Goal: Task Accomplishment & Management: Use online tool/utility

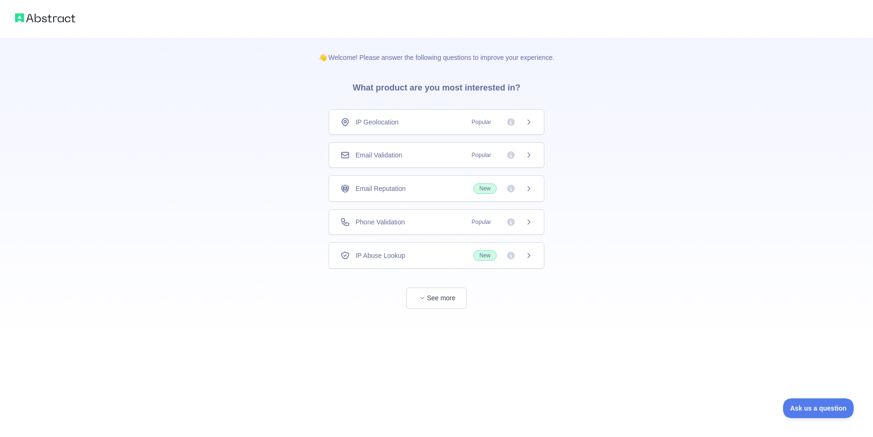
click at [452, 121] on div "IP Geolocation Popular" at bounding box center [437, 121] width 192 height 9
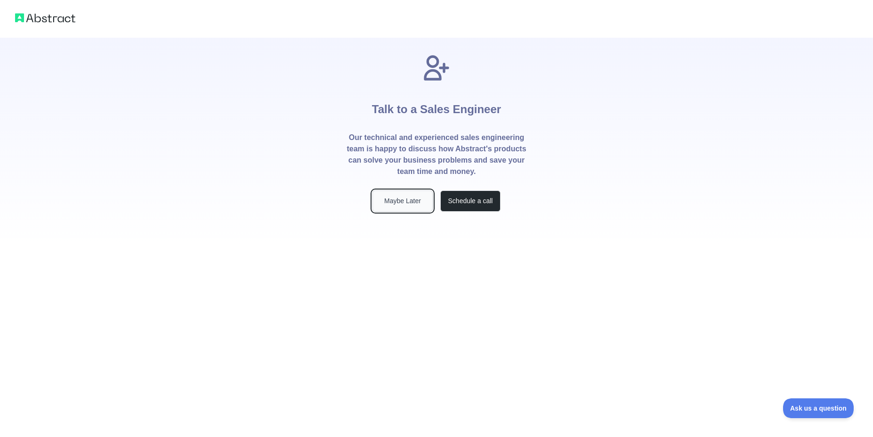
click at [419, 203] on button "Maybe Later" at bounding box center [403, 200] width 60 height 21
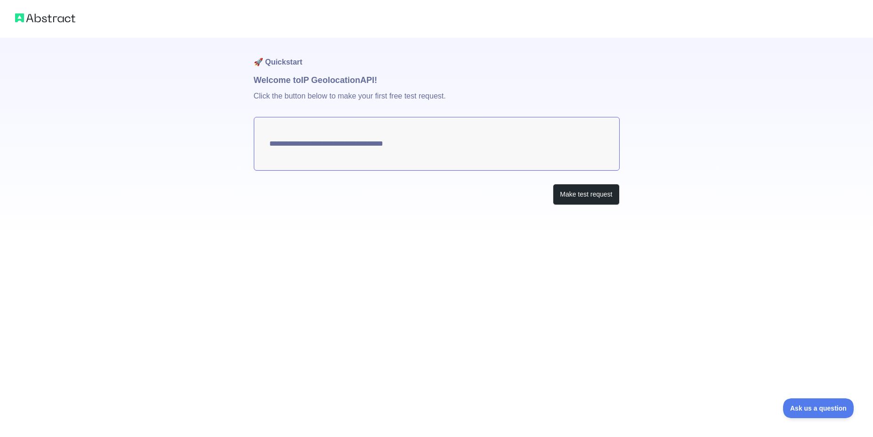
type textarea "**********"
click at [582, 199] on button "Make test request" at bounding box center [586, 194] width 66 height 21
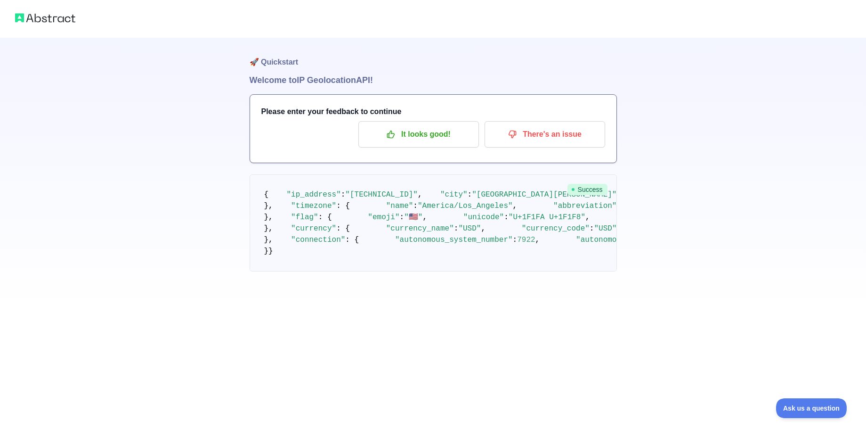
click at [50, 16] on img at bounding box center [45, 17] width 60 height 13
click at [427, 138] on p "It looks good!" at bounding box center [419, 134] width 106 height 16
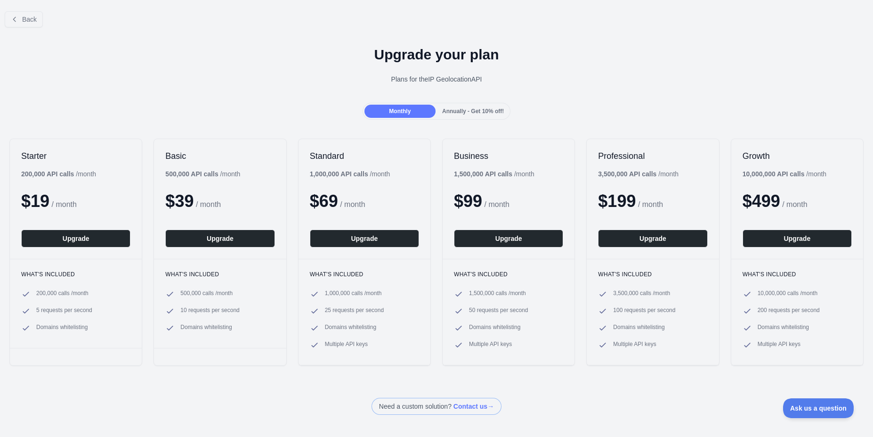
click at [646, 97] on div "Upgrade your plan Plans for the IP Geolocation API" at bounding box center [436, 69] width 873 height 68
click at [22, 19] on span "Back" at bounding box center [29, 20] width 15 height 8
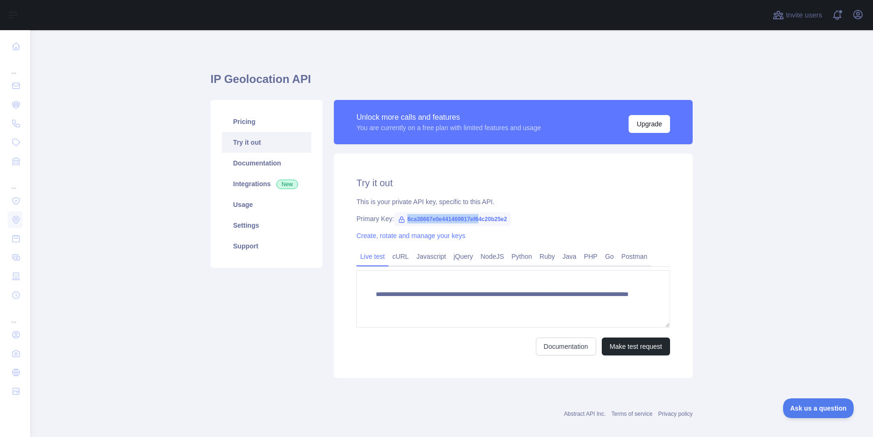
drag, startPoint x: 400, startPoint y: 216, endPoint x: 475, endPoint y: 214, distance: 74.9
click at [475, 214] on span "6ca38667e0e441469917ef64c20b25e2" at bounding box center [452, 219] width 117 height 14
drag, startPoint x: 403, startPoint y: 217, endPoint x: 523, endPoint y: 219, distance: 120.6
click at [523, 219] on div "Primary Key: 6ca38667e0e441469917ef64c20b25e2" at bounding box center [514, 218] width 314 height 9
copy span "6ca38667e0e441469917ef64c20b25e2"
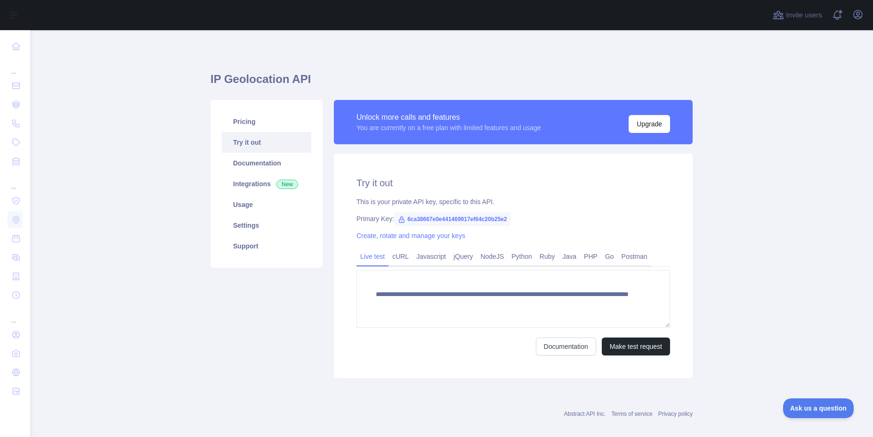
click at [763, 206] on main "**********" at bounding box center [451, 233] width 843 height 406
